Goal: Use online tool/utility: Utilize a website feature to perform a specific function

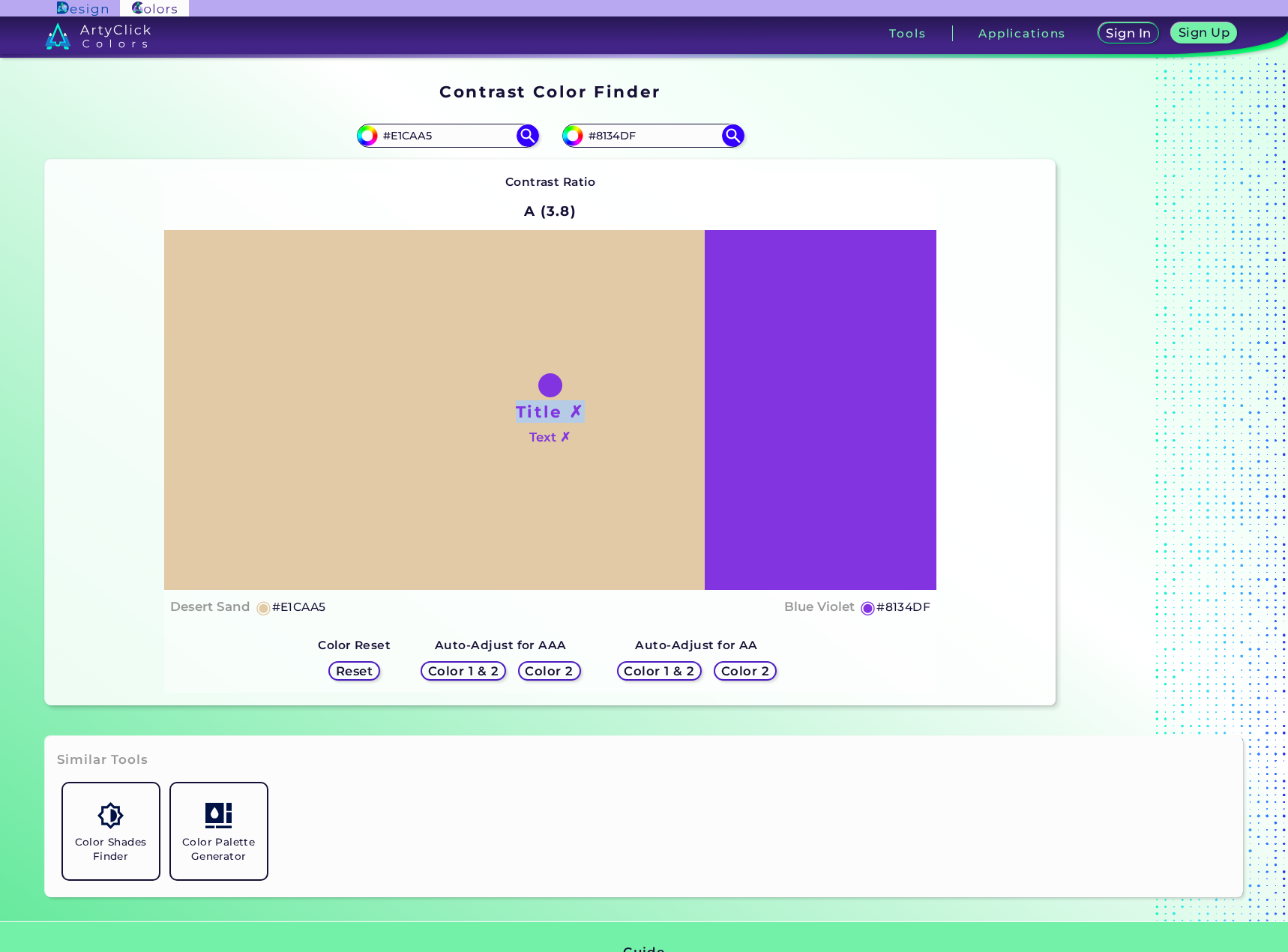
drag, startPoint x: 545, startPoint y: 395, endPoint x: 640, endPoint y: 414, distance: 96.9
click at [640, 414] on div "Title ✗ Text ✗" at bounding box center [550, 410] width 773 height 360
click at [641, 416] on div "Title ✗ Text ✗" at bounding box center [550, 410] width 773 height 360
click at [621, 457] on div "Title ✗ Text ✗" at bounding box center [550, 410] width 773 height 360
click at [556, 676] on h5 "Color 2" at bounding box center [549, 671] width 44 height 11
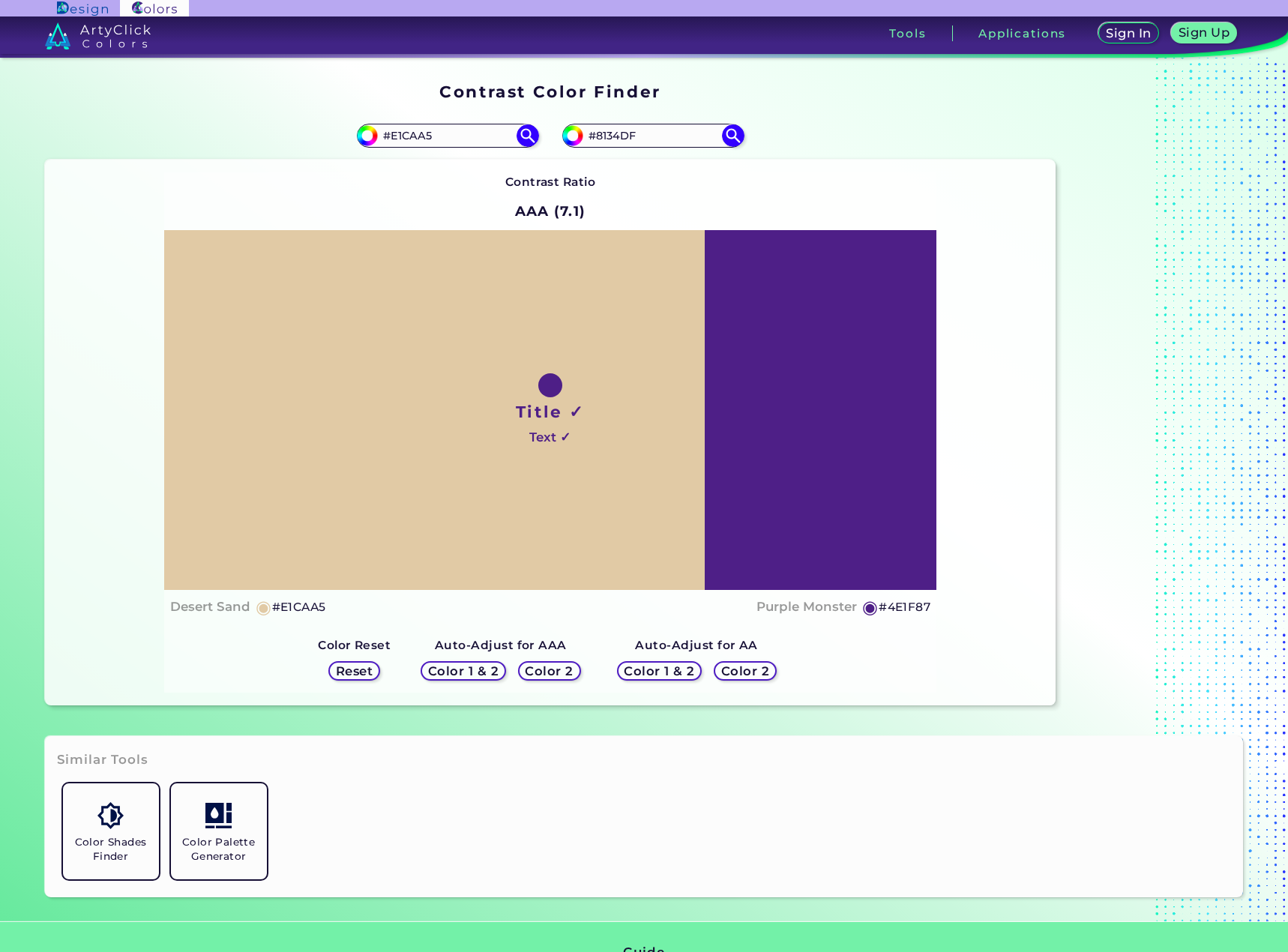
click at [556, 676] on h5 "Color 2" at bounding box center [549, 671] width 44 height 11
click at [553, 672] on h5 "Color 2" at bounding box center [549, 671] width 44 height 11
drag, startPoint x: 553, startPoint y: 672, endPoint x: 726, endPoint y: 190, distance: 512.1
click at [557, 662] on div "Color 2" at bounding box center [549, 671] width 56 height 18
drag, startPoint x: 706, startPoint y: 123, endPoint x: 483, endPoint y: 132, distance: 223.2
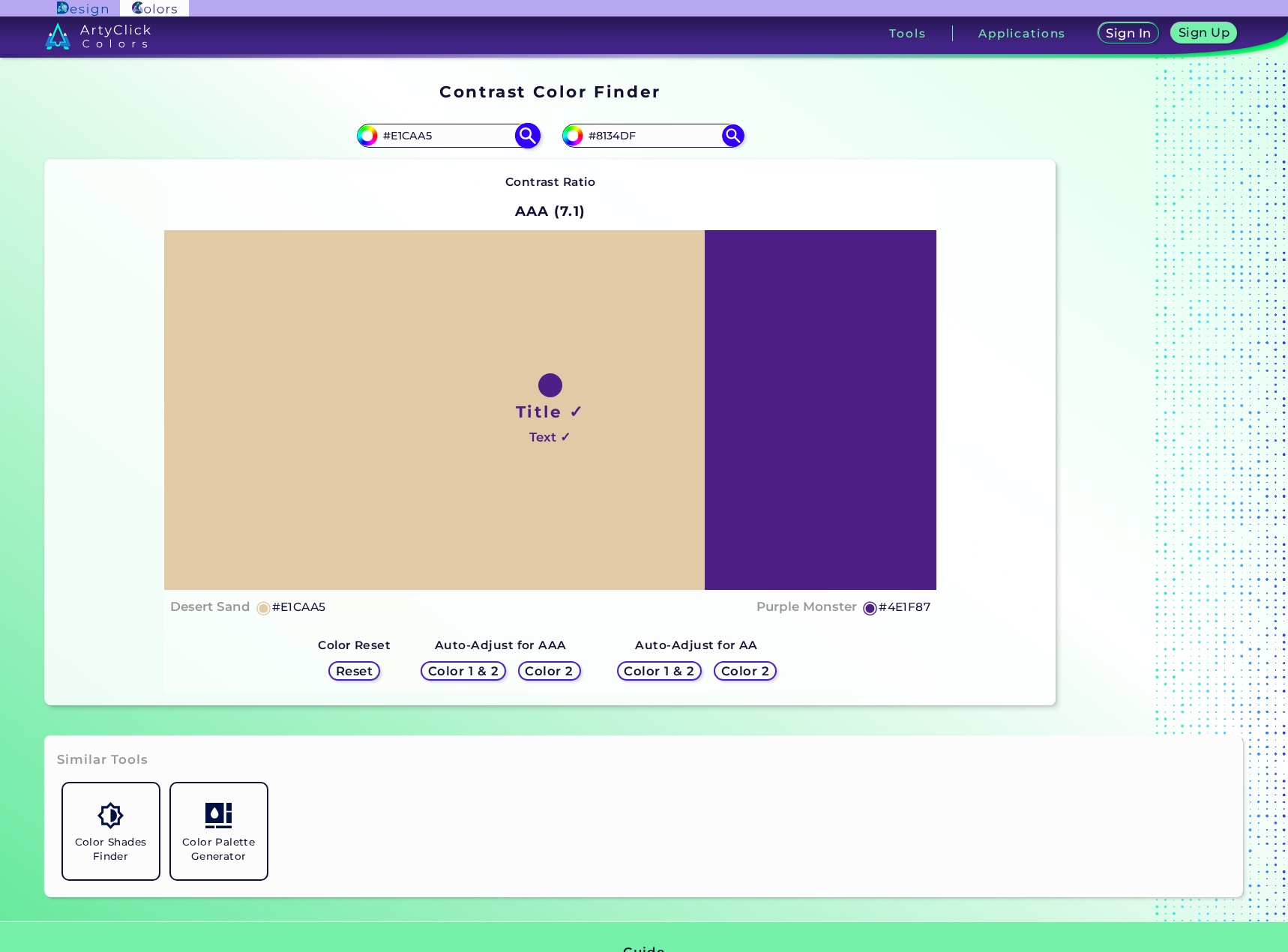
click at [534, 129] on section "#e1caa5 #E1CAA5 #8134df #8134DF Contrast Ratio AAA (7.1) Title ✓" at bounding box center [551, 408] width 1024 height 606
click at [765, 675] on div "Color 2" at bounding box center [745, 671] width 56 height 18
click at [698, 666] on div "Color 1 & 2 Color 2" at bounding box center [697, 670] width 172 height 31
click at [668, 672] on h5 "Color 1 & 2" at bounding box center [659, 671] width 64 height 11
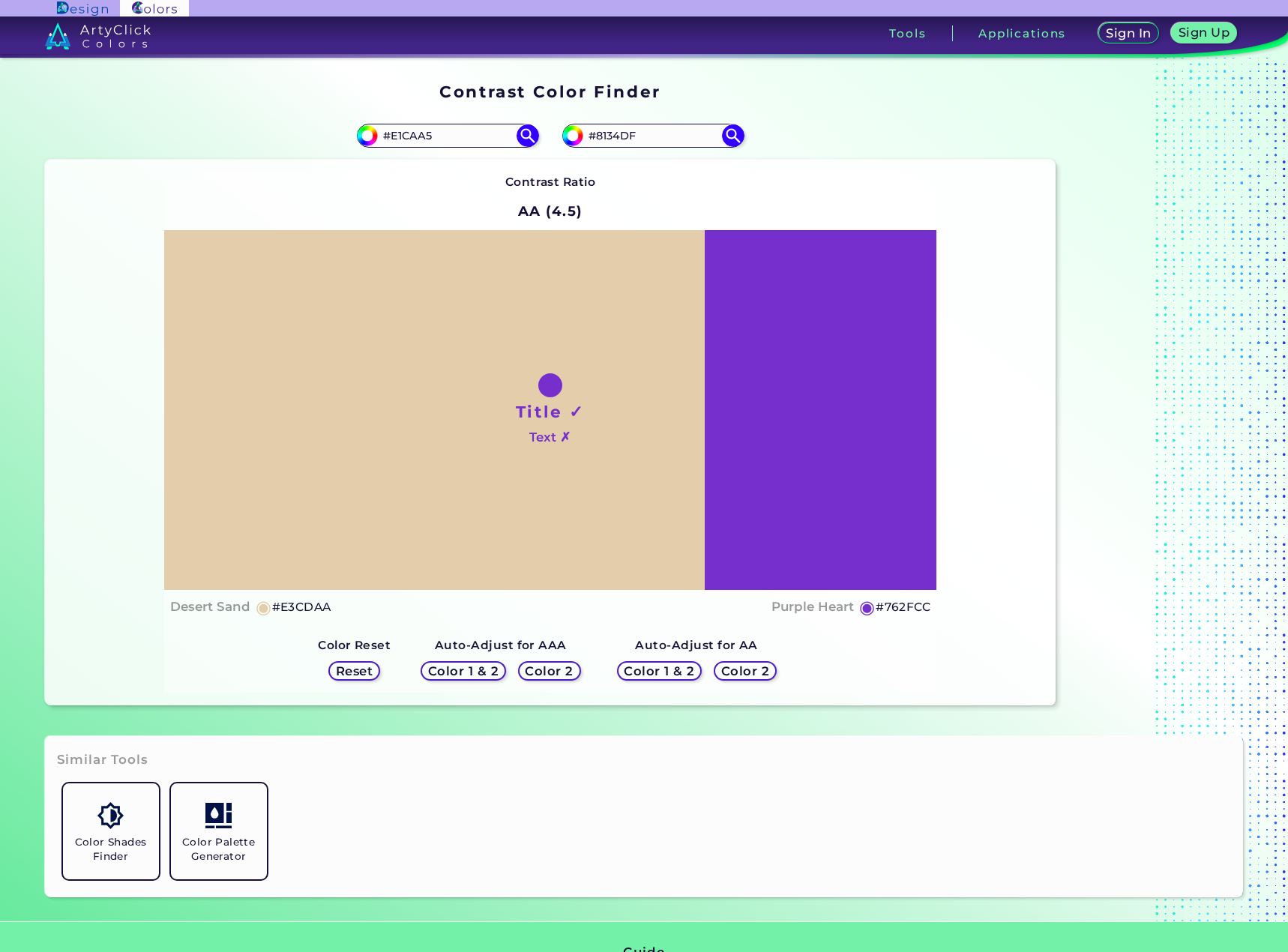
drag, startPoint x: 667, startPoint y: 671, endPoint x: 557, endPoint y: 673, distance: 110.0
click at [667, 671] on h5 "Color 1 & 2" at bounding box center [659, 671] width 64 height 11
click at [453, 669] on h5 "Color 1 & 2" at bounding box center [463, 671] width 64 height 11
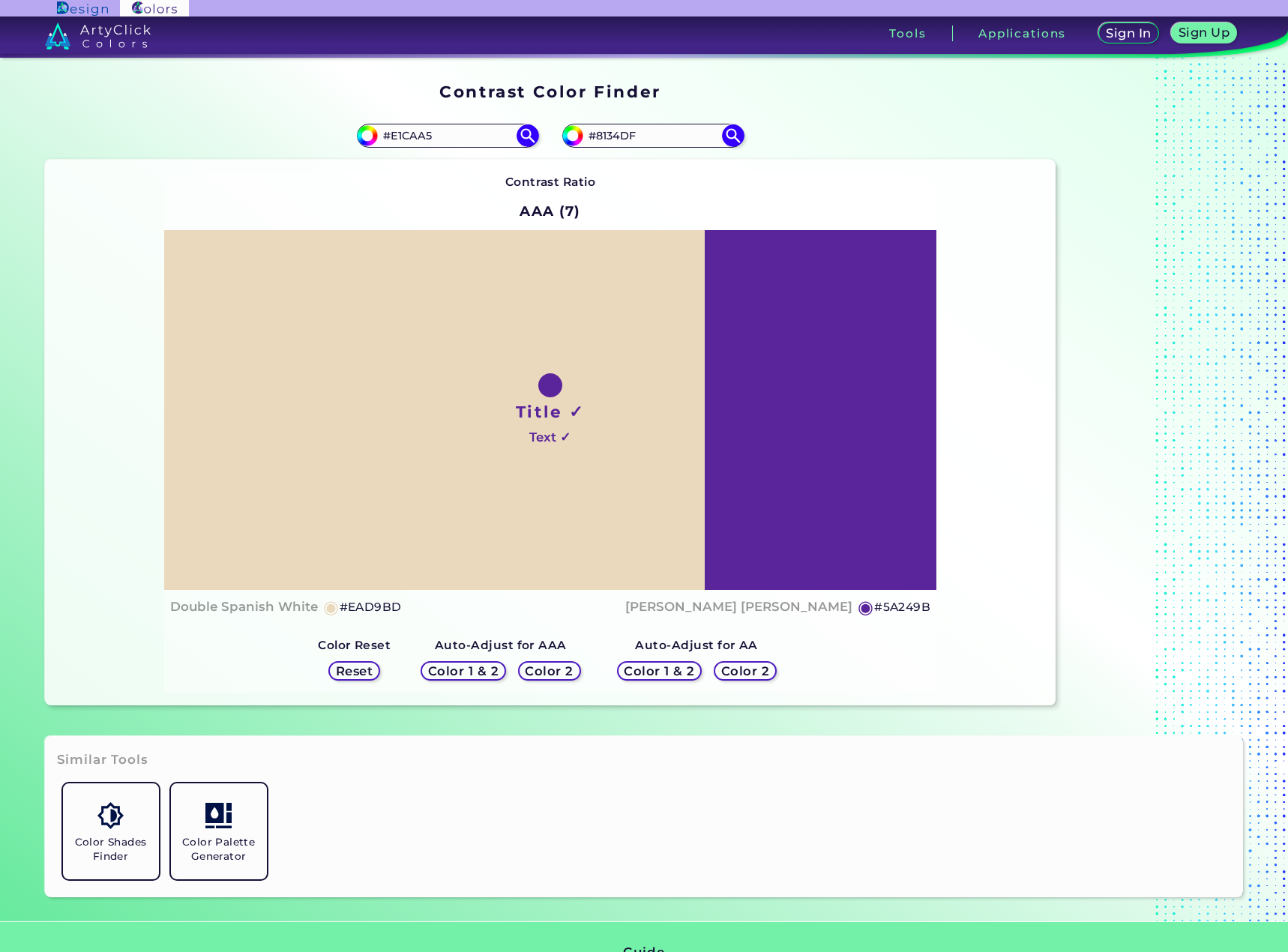
click at [367, 668] on h5 "Reset" at bounding box center [354, 671] width 34 height 11
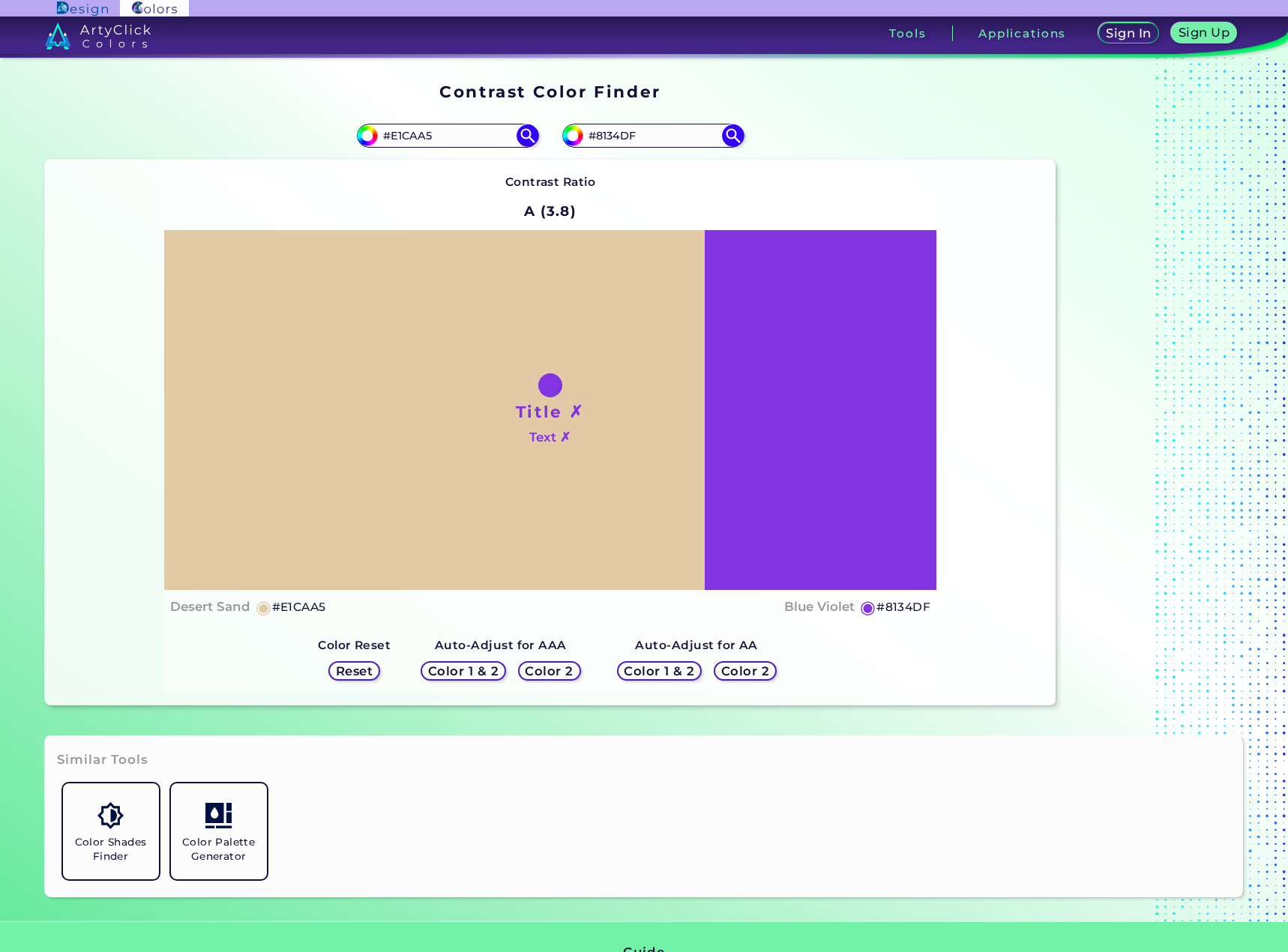
click at [369, 667] on h5 "Reset" at bounding box center [354, 671] width 34 height 11
click at [522, 138] on img at bounding box center [527, 136] width 26 height 26
click at [525, 132] on img at bounding box center [527, 136] width 26 height 26
